Goal: Task Accomplishment & Management: Manage account settings

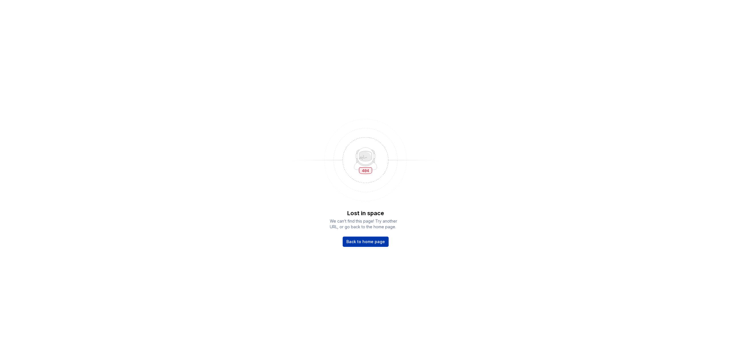
click at [356, 242] on span "Back to home page" at bounding box center [365, 242] width 39 height 6
click at [352, 240] on span "Back to home page" at bounding box center [365, 242] width 39 height 6
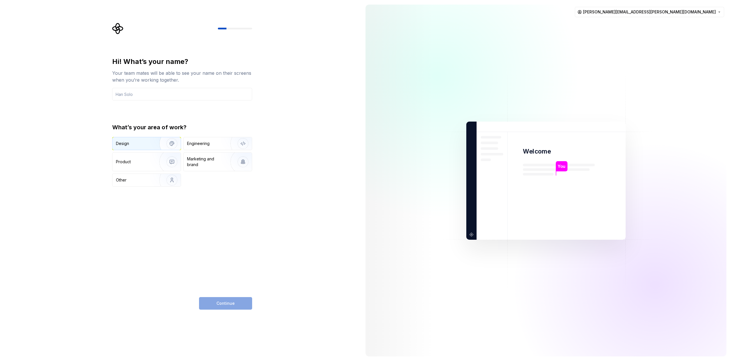
click at [161, 146] on img "button" at bounding box center [168, 144] width 37 height 38
click at [174, 95] on input "text" at bounding box center [182, 94] width 140 height 13
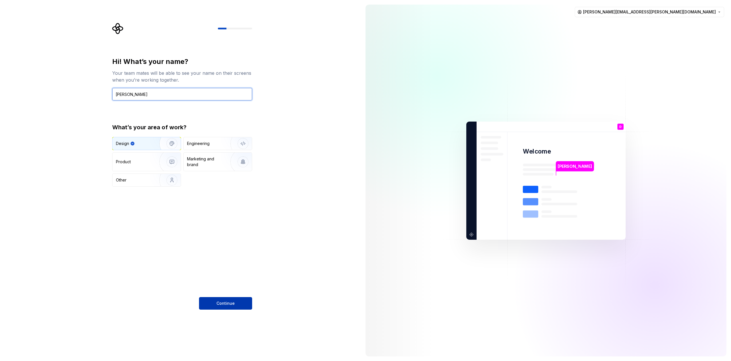
type input "[PERSON_NAME]"
click at [230, 302] on span "Continue" at bounding box center [225, 304] width 18 height 6
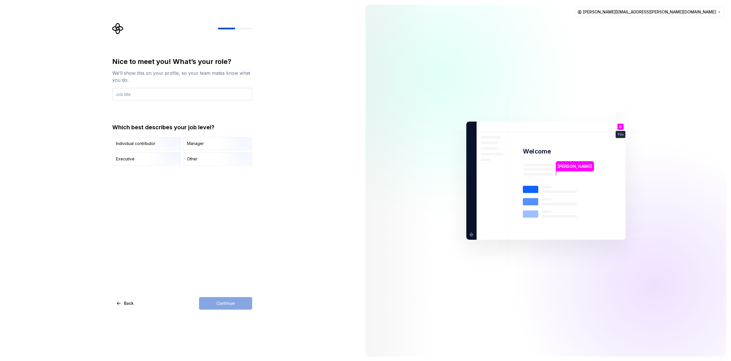
click at [168, 99] on input "text" at bounding box center [182, 94] width 140 height 13
type input "Designer"
drag, startPoint x: 220, startPoint y: 310, endPoint x: 222, endPoint y: 306, distance: 5.1
click at [220, 310] on div "Nice to meet you! What’s your role? We’ll show this on your profile, so your te…" at bounding box center [180, 180] width 361 height 361
click at [222, 305] on div "Continue" at bounding box center [225, 303] width 53 height 13
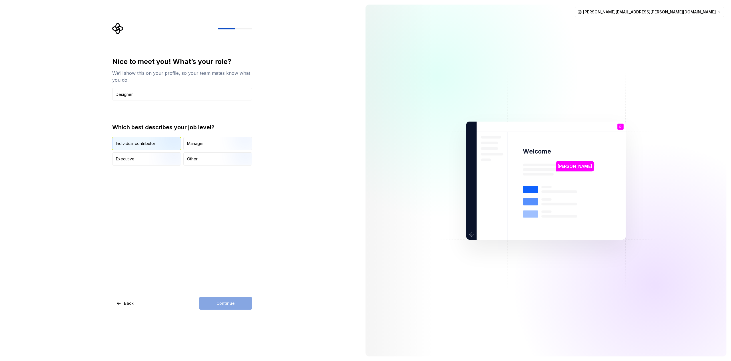
click at [166, 141] on img "button" at bounding box center [167, 151] width 37 height 38
click at [238, 307] on button "Continue" at bounding box center [225, 303] width 53 height 13
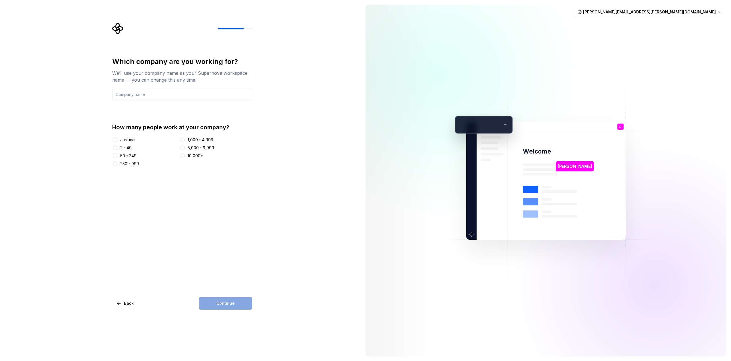
click at [191, 154] on div "10,000+" at bounding box center [195, 156] width 15 height 6
click at [185, 154] on button "10,000+" at bounding box center [182, 156] width 5 height 5
click at [206, 274] on div "Which company are you working for? We’ll use your company name as your Supernov…" at bounding box center [182, 183] width 140 height 253
click at [131, 98] on input "text" at bounding box center [182, 94] width 140 height 13
type input "Accenture"
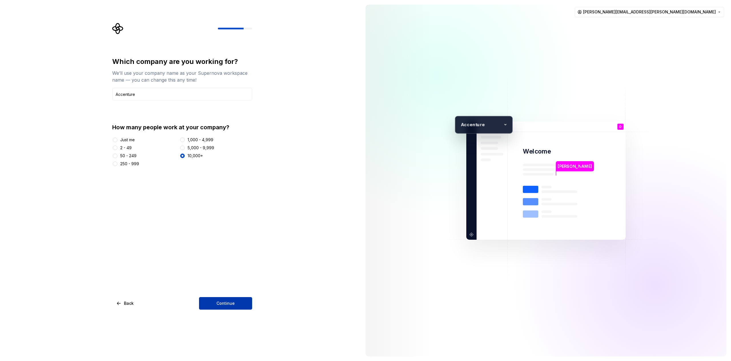
click at [225, 305] on span "Continue" at bounding box center [225, 304] width 18 height 6
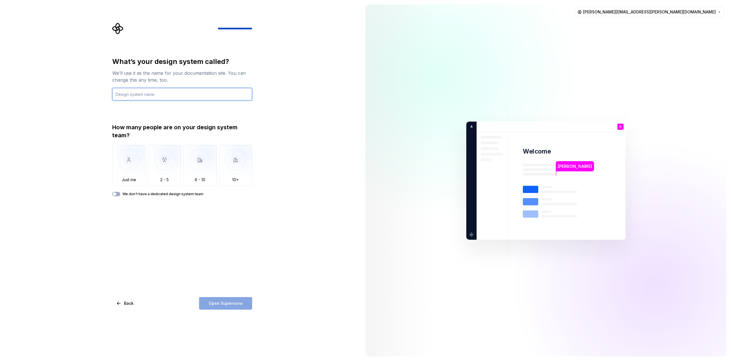
click at [162, 94] on input "text" at bounding box center [182, 94] width 140 height 13
click at [128, 165] on img "button" at bounding box center [128, 164] width 33 height 38
click at [148, 93] on input "text" at bounding box center [182, 94] width 140 height 13
type input "Accture Tool Kit"
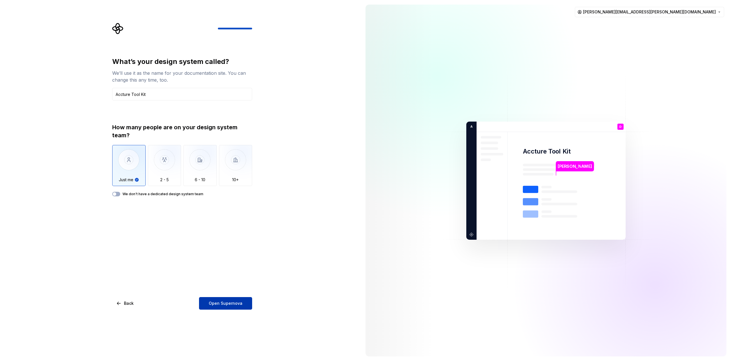
click at [234, 306] on span "Open Supernova" at bounding box center [226, 304] width 34 height 6
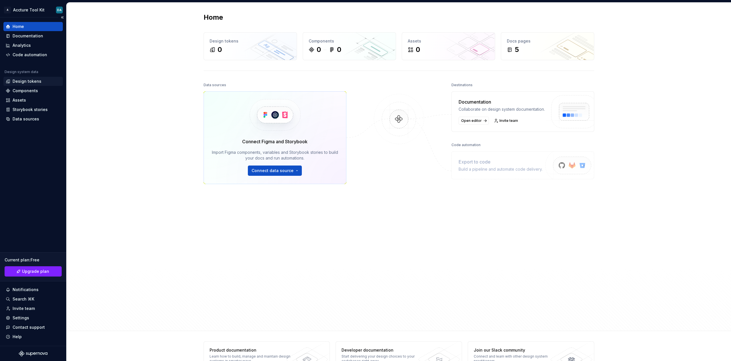
click at [34, 81] on div "Design tokens" at bounding box center [27, 82] width 29 height 6
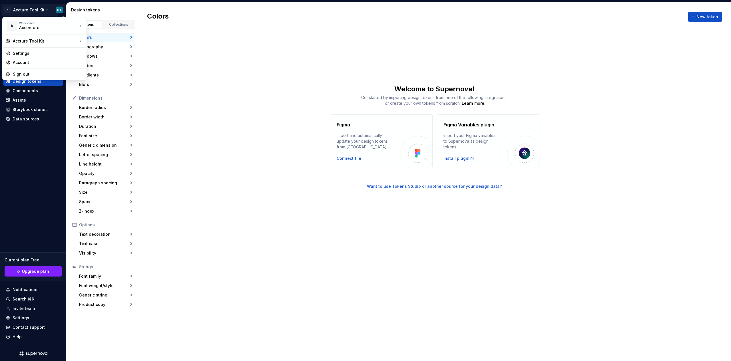
click at [34, 11] on html "A Accture Tool Kit DA Home Documentation Analytics Code automation Design syste…" at bounding box center [365, 180] width 731 height 361
click at [37, 63] on div "Account" at bounding box center [48, 63] width 70 height 6
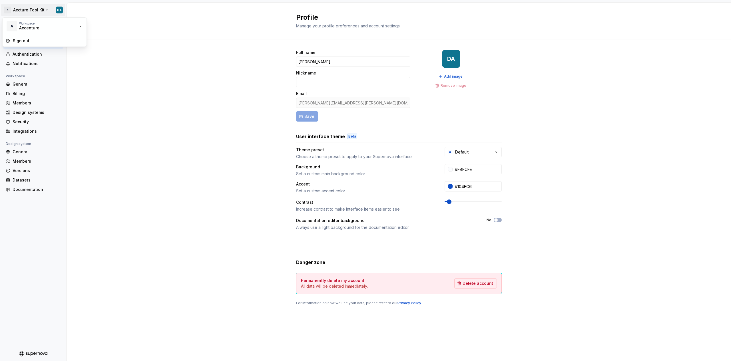
click at [6, 10] on html "A Accture Tool Kit DA Back Account Profile Authentication Notifications Workspa…" at bounding box center [365, 180] width 731 height 361
click at [8, 10] on html "A Accture Tool Kit DA Back Account Profile Authentication Notifications Workspa…" at bounding box center [365, 180] width 731 height 361
click at [18, 24] on div "Back" at bounding box center [37, 25] width 48 height 6
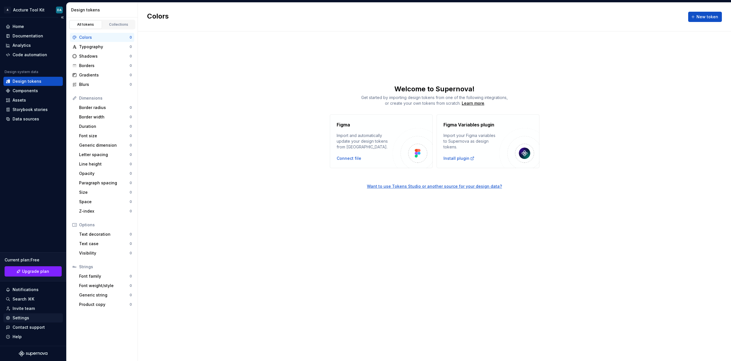
click at [26, 315] on div "Settings" at bounding box center [21, 318] width 17 height 6
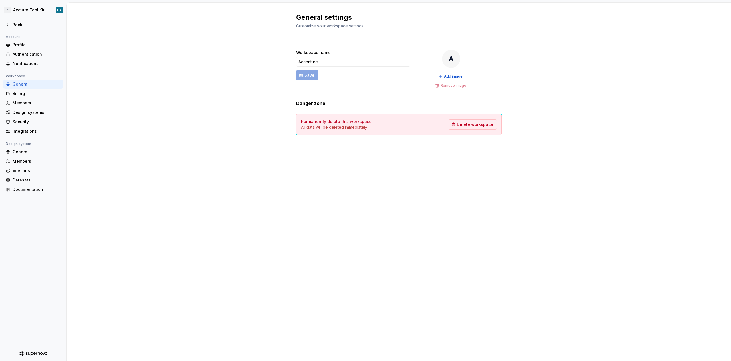
click at [162, 132] on div "Workspace name Accenture Save A Add image Remove image Danger zone Permanently …" at bounding box center [399, 97] width 664 height 117
click at [12, 26] on div "Back" at bounding box center [33, 25] width 55 height 6
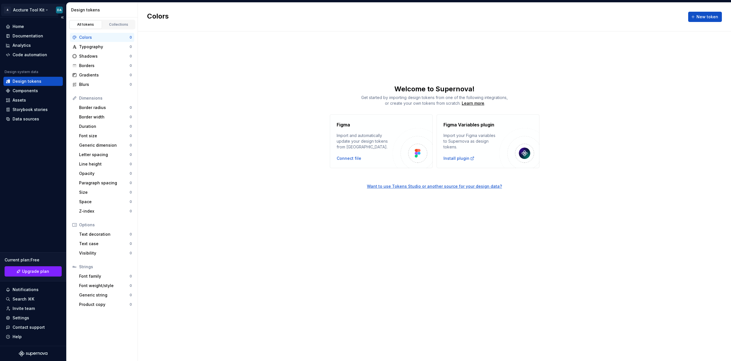
click at [49, 11] on html "A Accture Tool Kit DA Home Documentation Analytics Code automation Design syste…" at bounding box center [365, 180] width 731 height 361
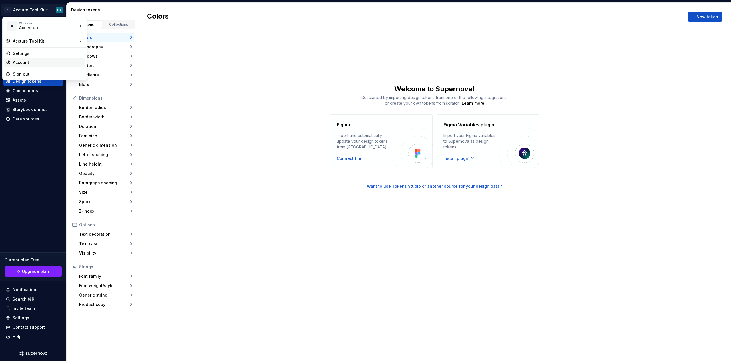
click at [43, 63] on div "Account" at bounding box center [48, 63] width 70 height 6
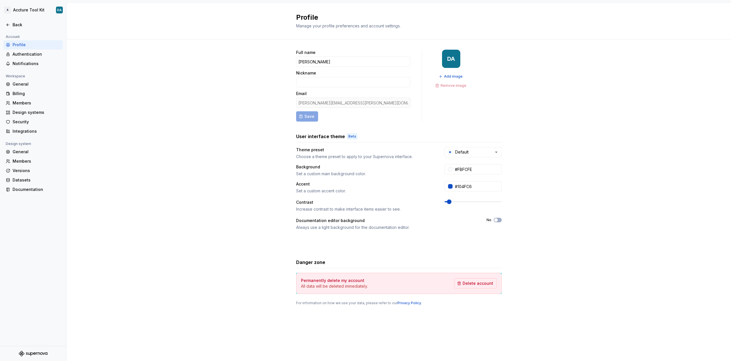
click at [363, 101] on div "[PERSON_NAME][EMAIL_ADDRESS][PERSON_NAME][DOMAIN_NAME]" at bounding box center [353, 103] width 114 height 10
click at [20, 82] on div "General" at bounding box center [37, 84] width 48 height 6
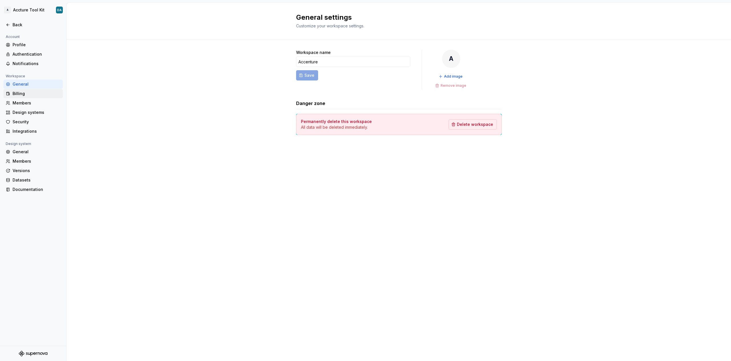
click at [22, 95] on div "Billing" at bounding box center [37, 94] width 48 height 6
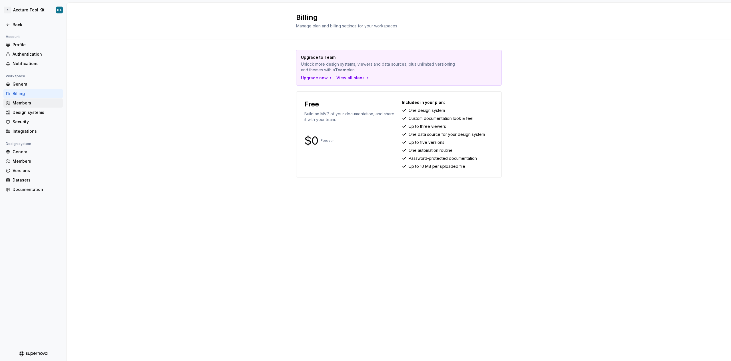
click at [29, 105] on div "Members" at bounding box center [37, 103] width 48 height 6
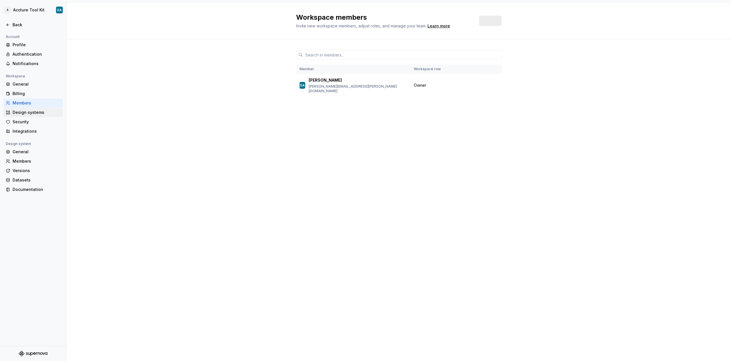
click at [28, 114] on div "Design systems" at bounding box center [37, 113] width 48 height 6
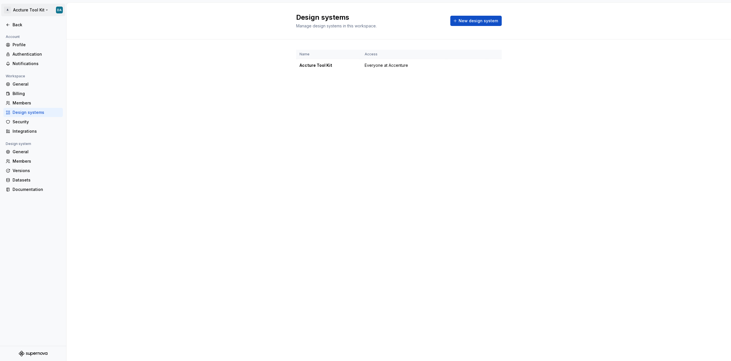
click at [45, 10] on html "A Accture Tool Kit DA Back Account Profile Authentication Notifications Workspa…" at bounding box center [365, 180] width 731 height 361
drag, startPoint x: 46, startPoint y: 29, endPoint x: 107, endPoint y: 24, distance: 61.3
click at [5, 11] on html "A Accture Tool Kit DA Back Account Profile Authentication Notifications Workspa…" at bounding box center [365, 180] width 731 height 361
click at [41, 10] on html "A Accture Tool Kit DA Back Account Profile Authentication Notifications Workspa…" at bounding box center [365, 180] width 731 height 361
click at [329, 66] on div "Accture Tool Kit" at bounding box center [329, 66] width 58 height 6
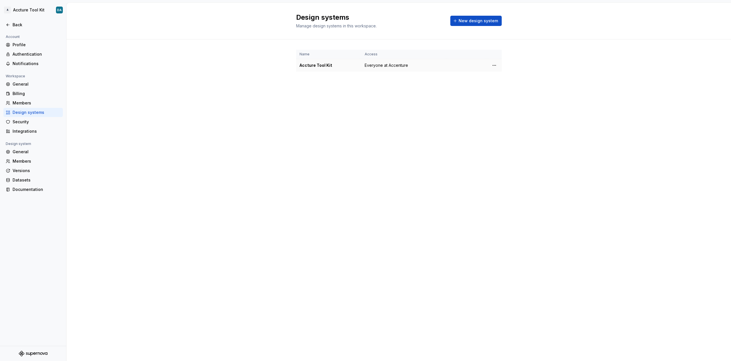
click at [328, 66] on div "Accture Tool Kit" at bounding box center [329, 66] width 58 height 6
click at [495, 65] on html "A Accture Tool Kit DA Back Account Profile Authentication Notifications Workspa…" at bounding box center [365, 180] width 731 height 361
click at [499, 85] on div "Design system settings" at bounding box center [525, 85] width 66 height 9
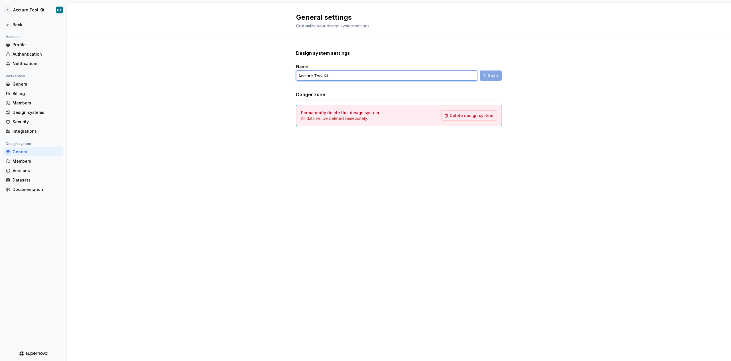
click at [306, 77] on input "Accture Tool Kit" at bounding box center [386, 76] width 181 height 10
click at [303, 77] on input "Accesnture Tool Kit" at bounding box center [386, 76] width 181 height 10
type input "Accenture Tool Kit"
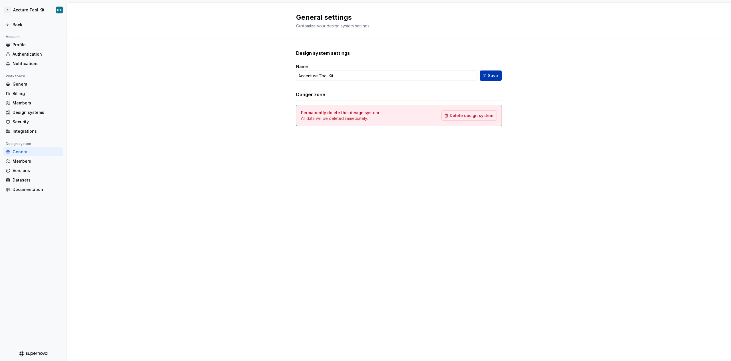
click at [491, 77] on span "Save" at bounding box center [493, 76] width 10 height 6
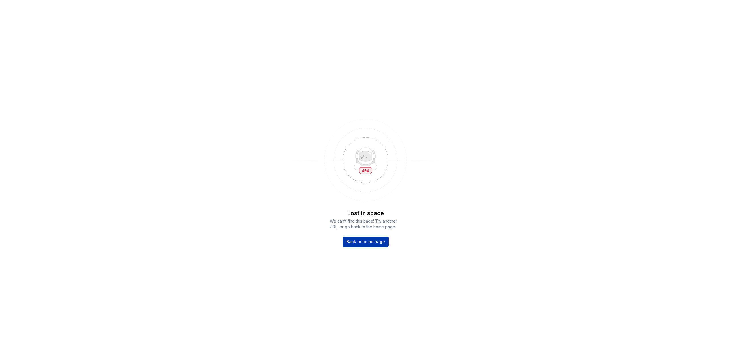
click at [375, 243] on span "Back to home page" at bounding box center [365, 242] width 39 height 6
